Goal: Transaction & Acquisition: Purchase product/service

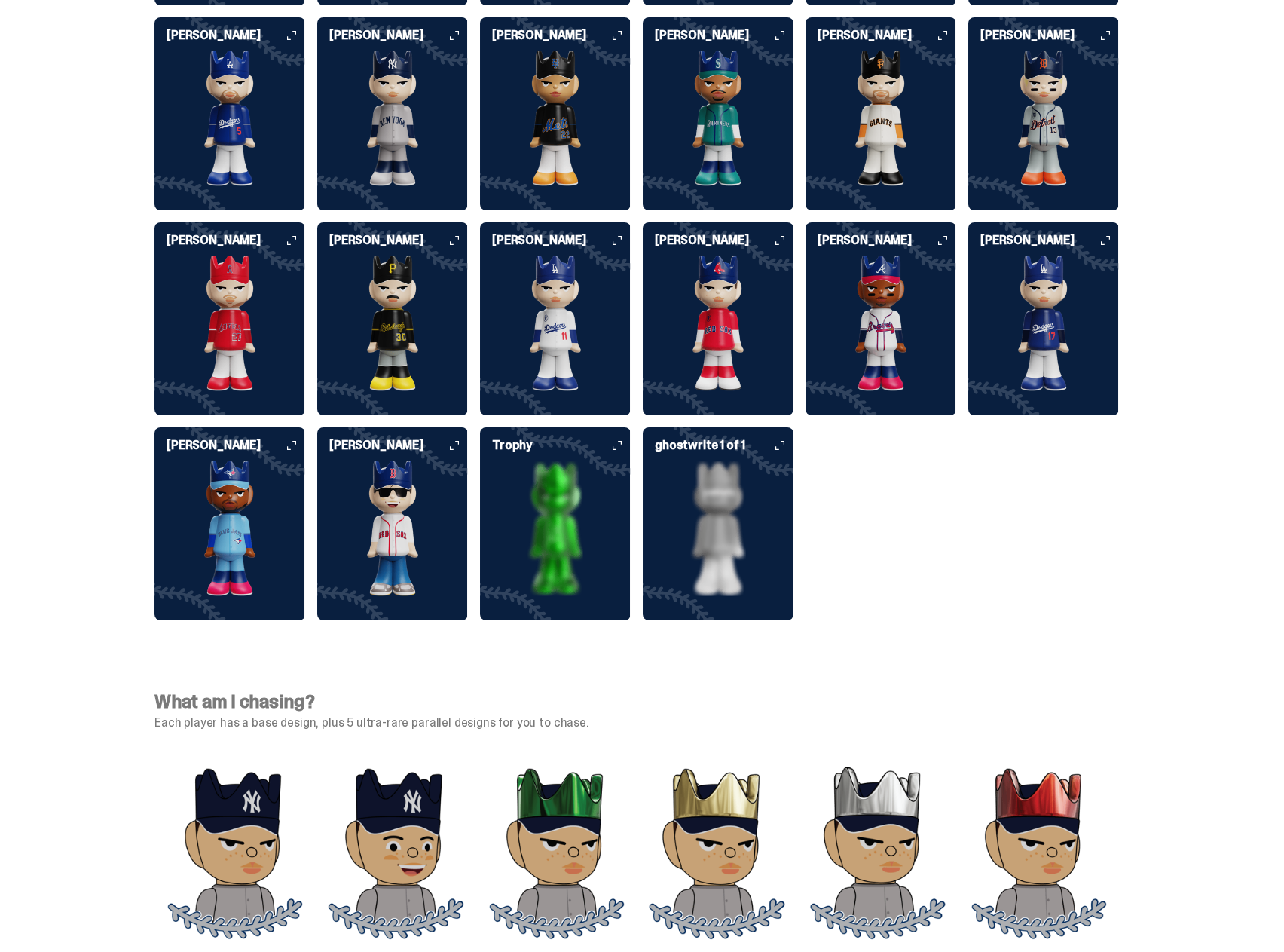
scroll to position [3989, 0]
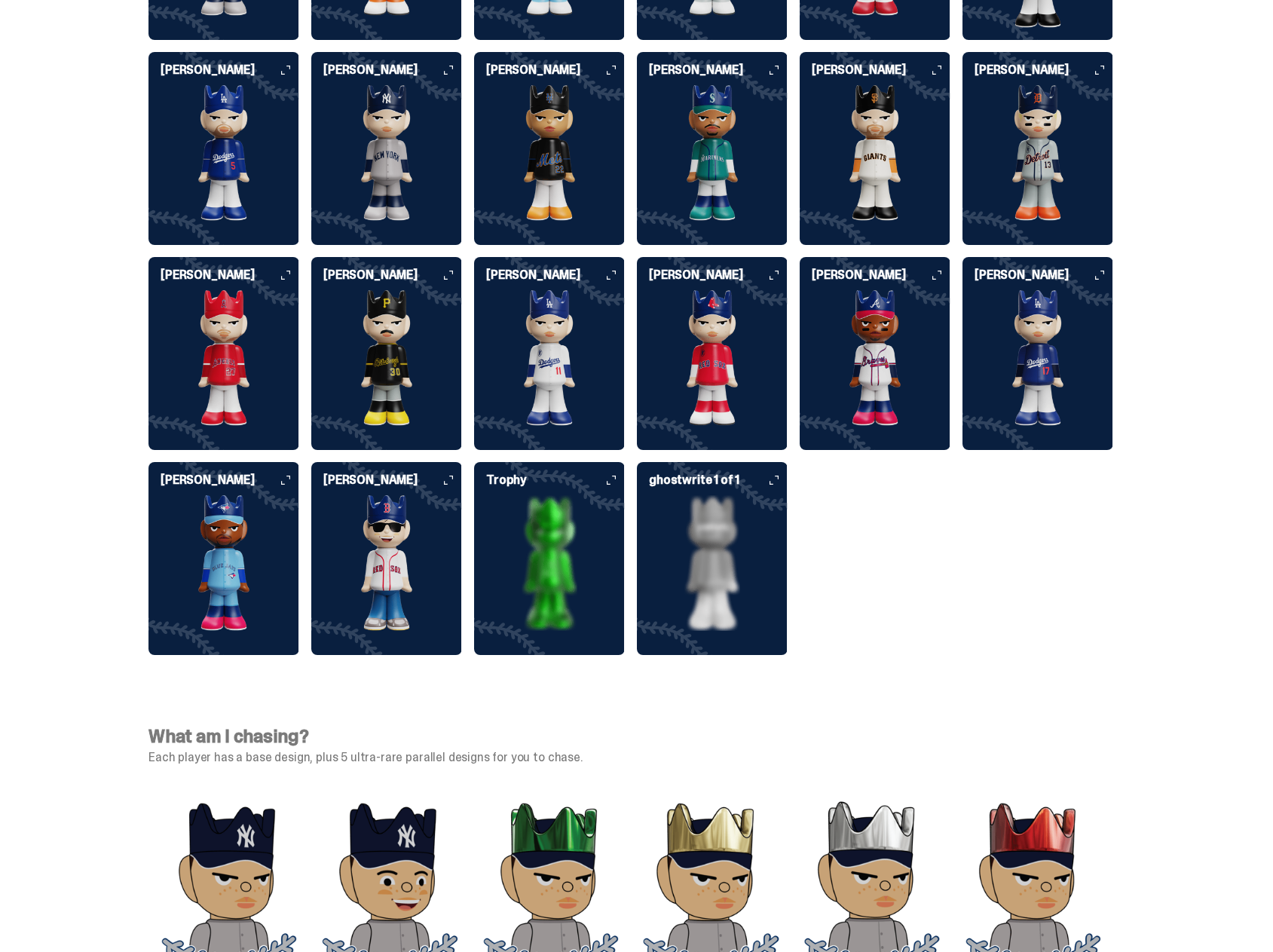
click at [596, 529] on img at bounding box center [549, 563] width 151 height 136
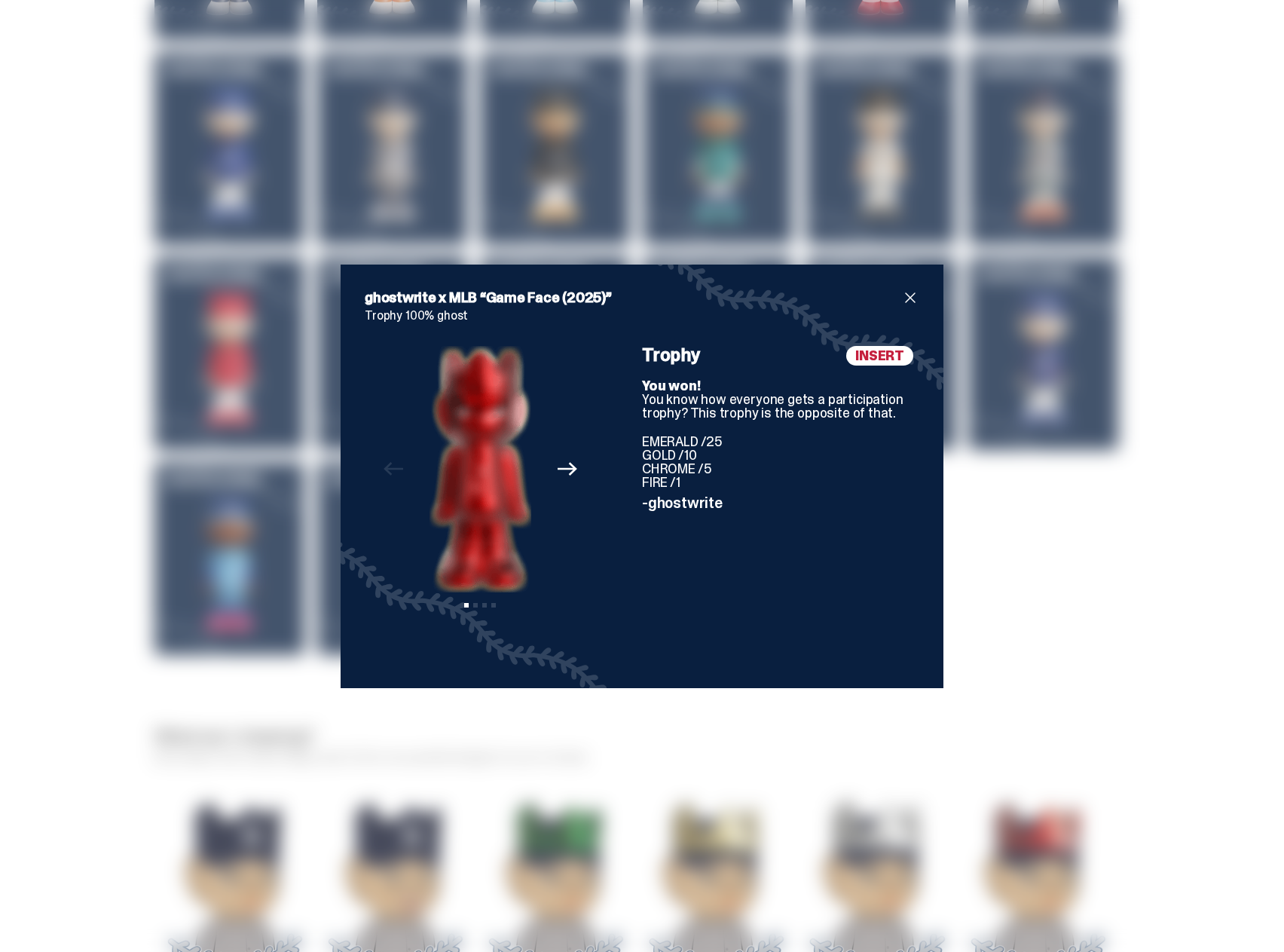
click at [986, 494] on div "ghostwrite x MLB “Game Face (2025)” Trophy 100% ghost Previous Next View slide …" at bounding box center [642, 476] width 1284 height 952
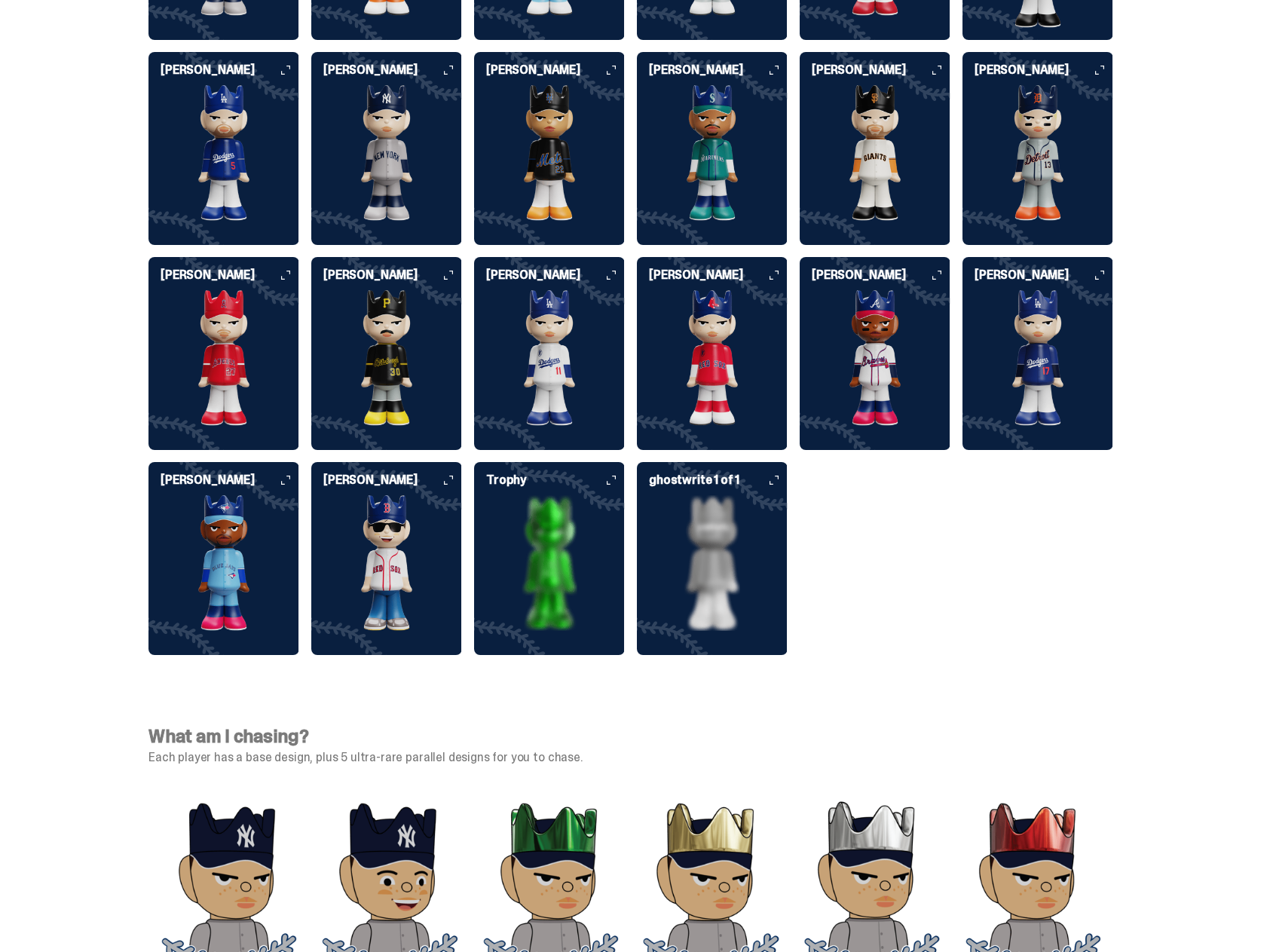
click at [572, 556] on img at bounding box center [549, 563] width 151 height 136
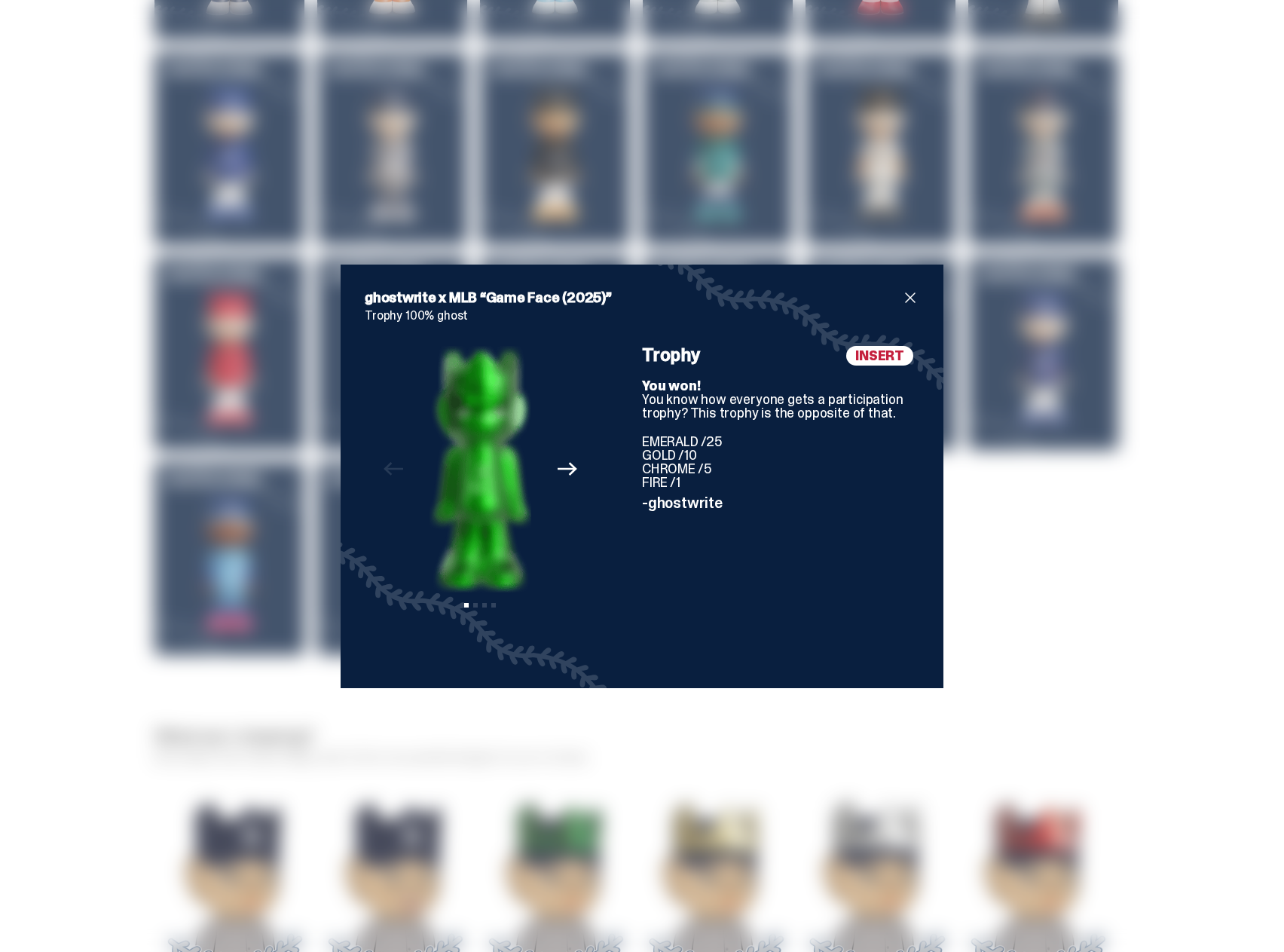
click at [563, 460] on icon "Next" at bounding box center [567, 468] width 19 height 19
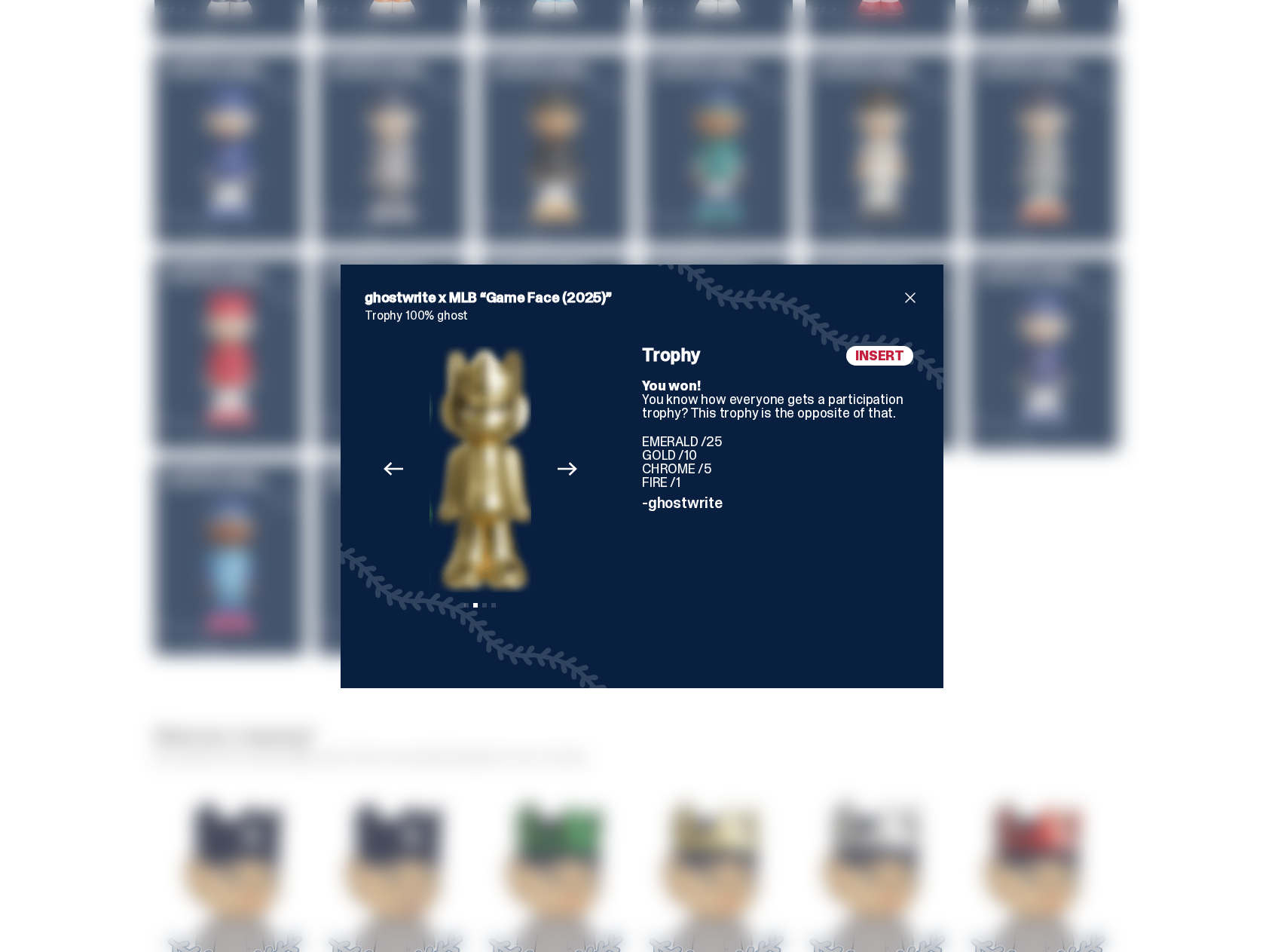
click at [563, 461] on icon "Next" at bounding box center [567, 468] width 19 height 19
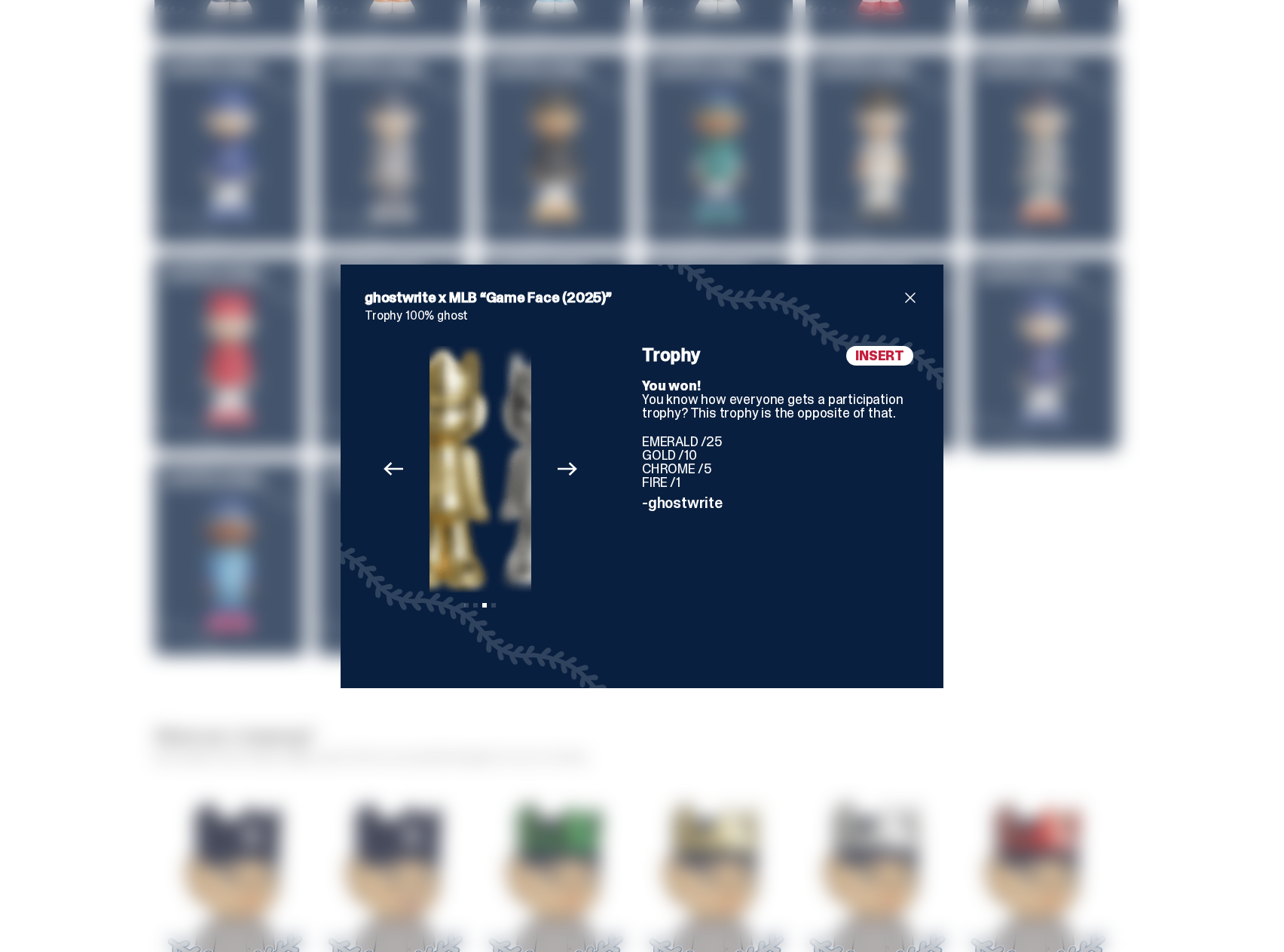
click at [563, 461] on icon "Next" at bounding box center [567, 468] width 19 height 19
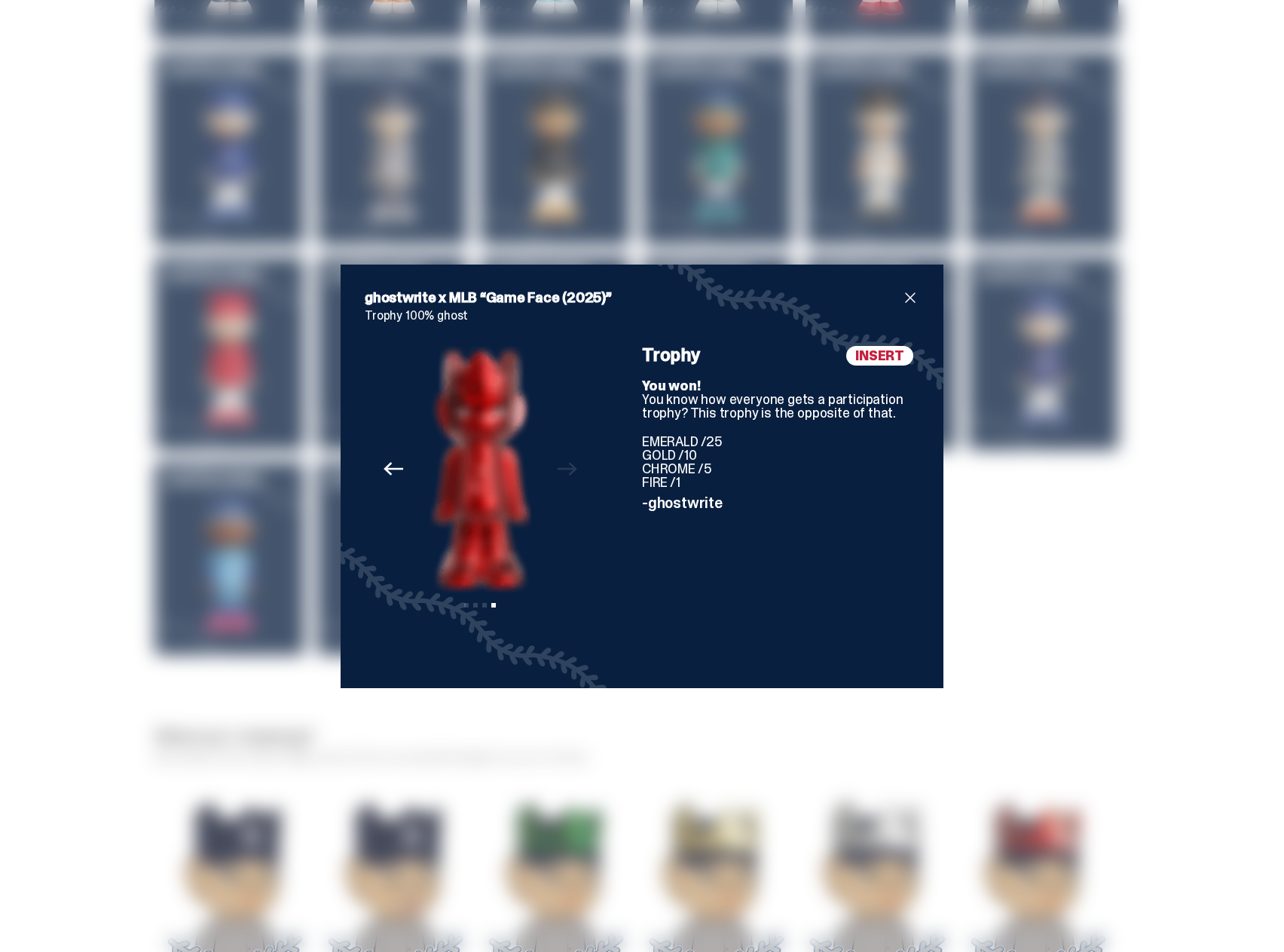
click at [909, 295] on span "close" at bounding box center [910, 297] width 18 height 18
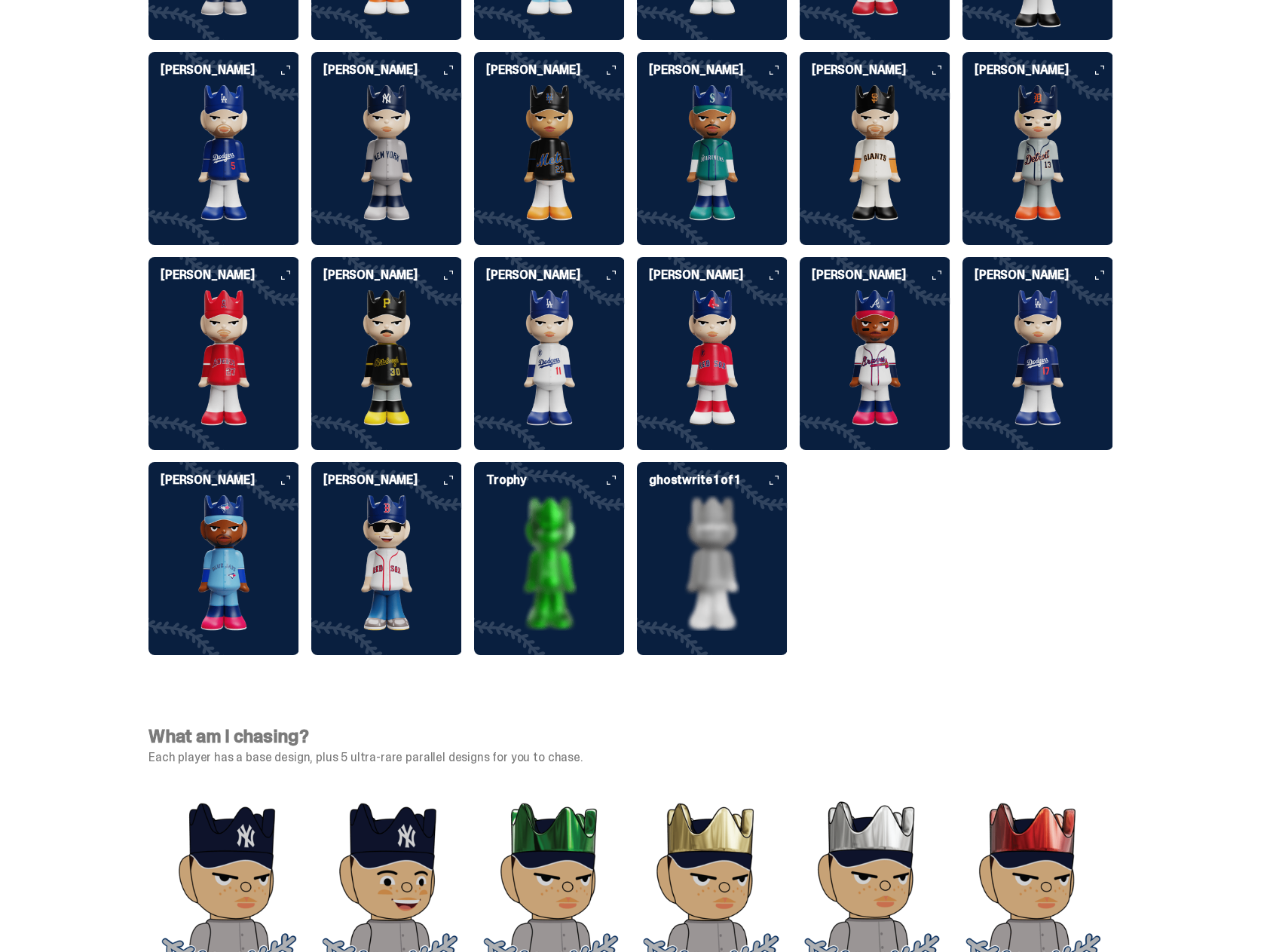
click at [544, 524] on img at bounding box center [549, 563] width 151 height 136
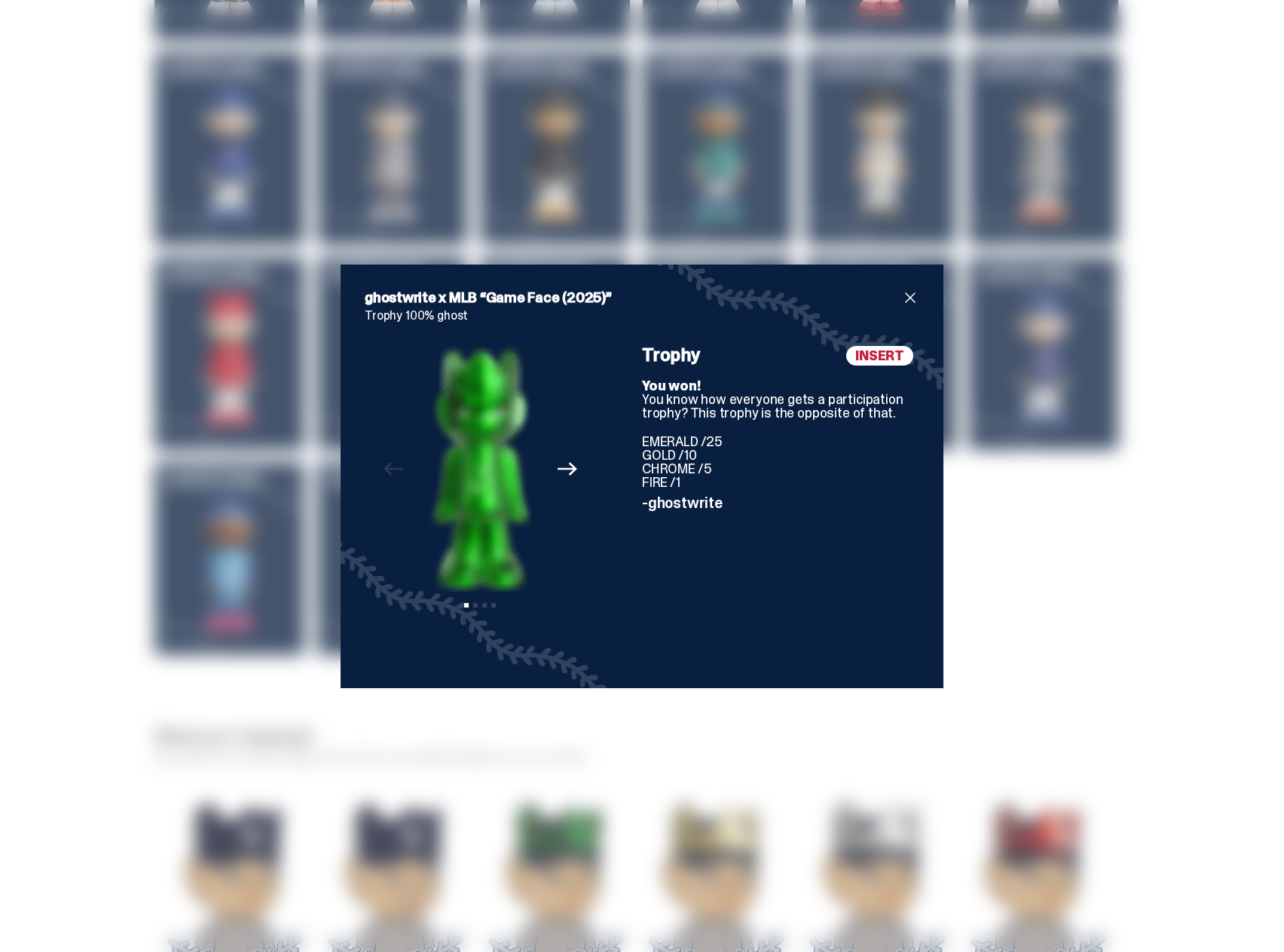
click at [901, 297] on span "close" at bounding box center [910, 297] width 18 height 18
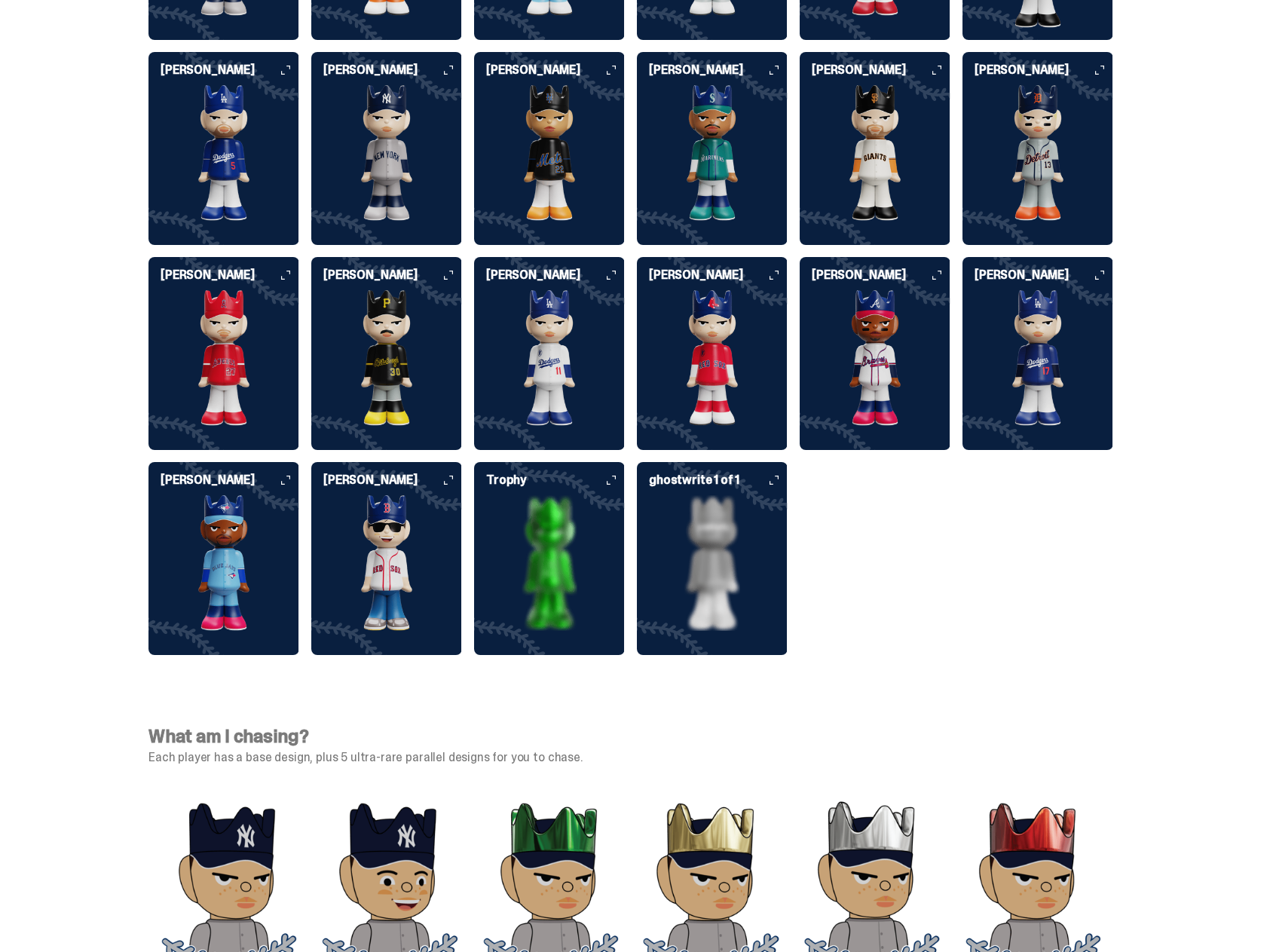
click at [725, 523] on img at bounding box center [711, 563] width 151 height 136
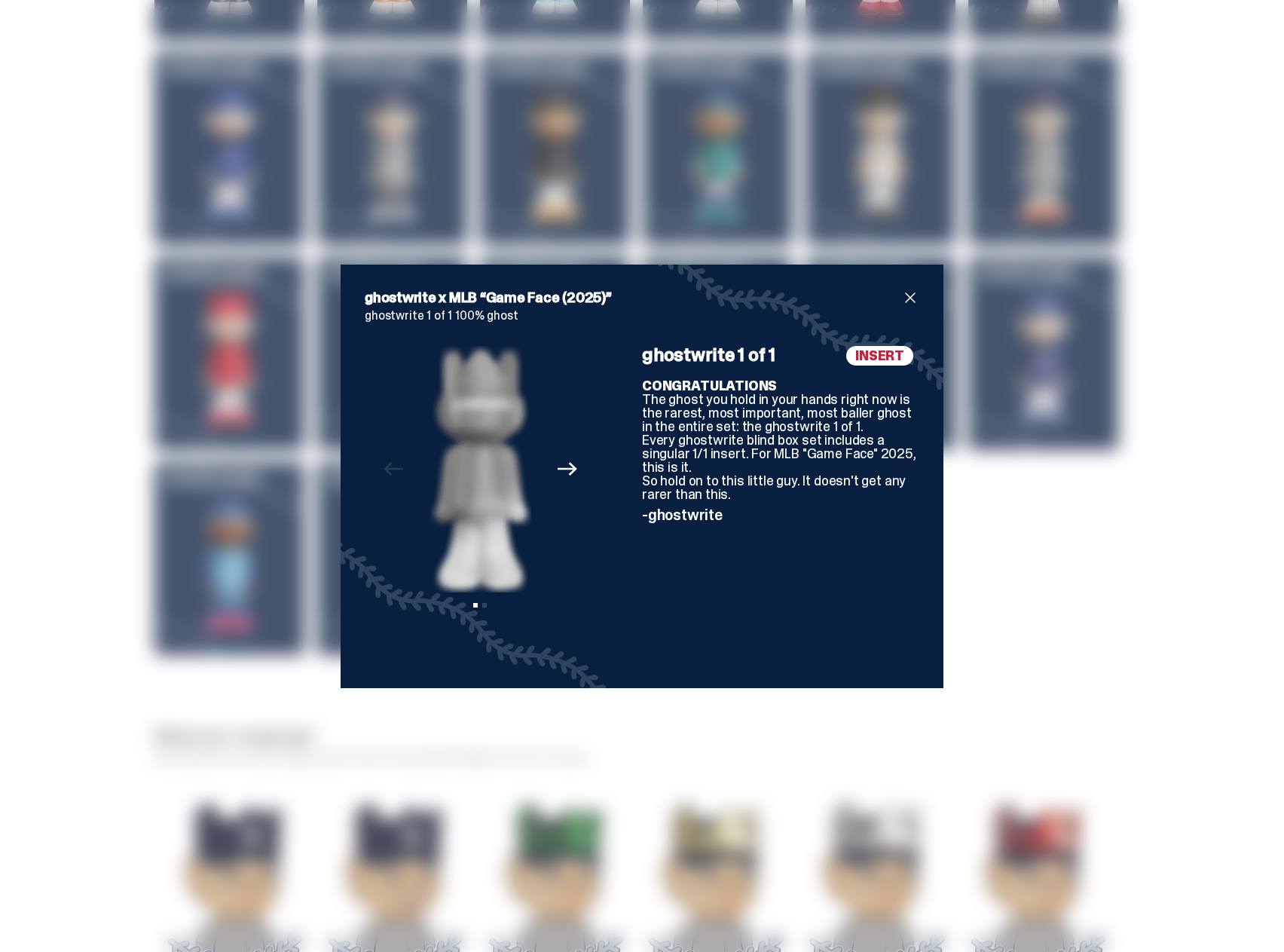
click at [903, 296] on span "close" at bounding box center [910, 297] width 18 height 18
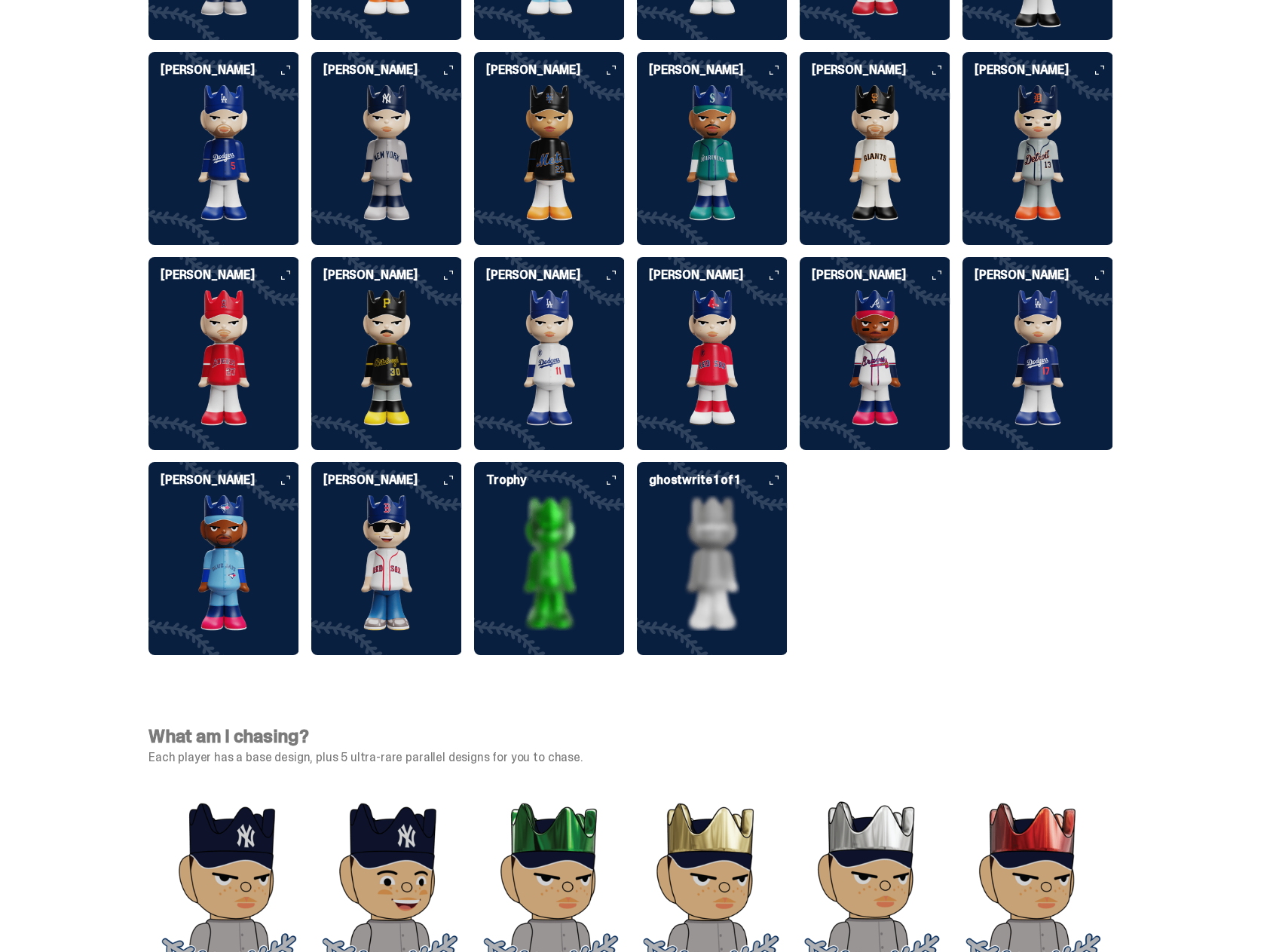
click at [523, 539] on img at bounding box center [549, 563] width 151 height 136
